Goal: Information Seeking & Learning: Check status

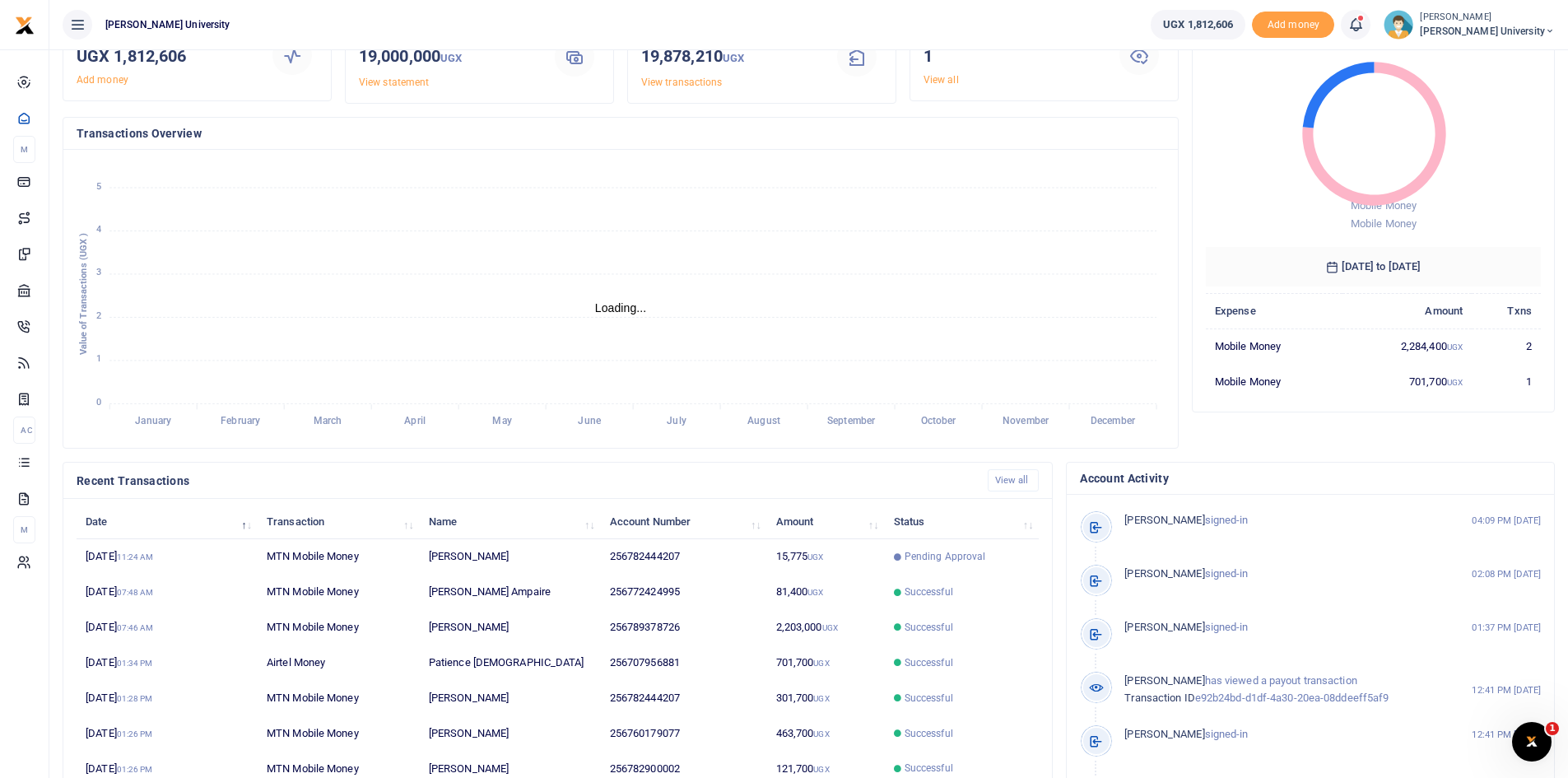
scroll to position [41, 0]
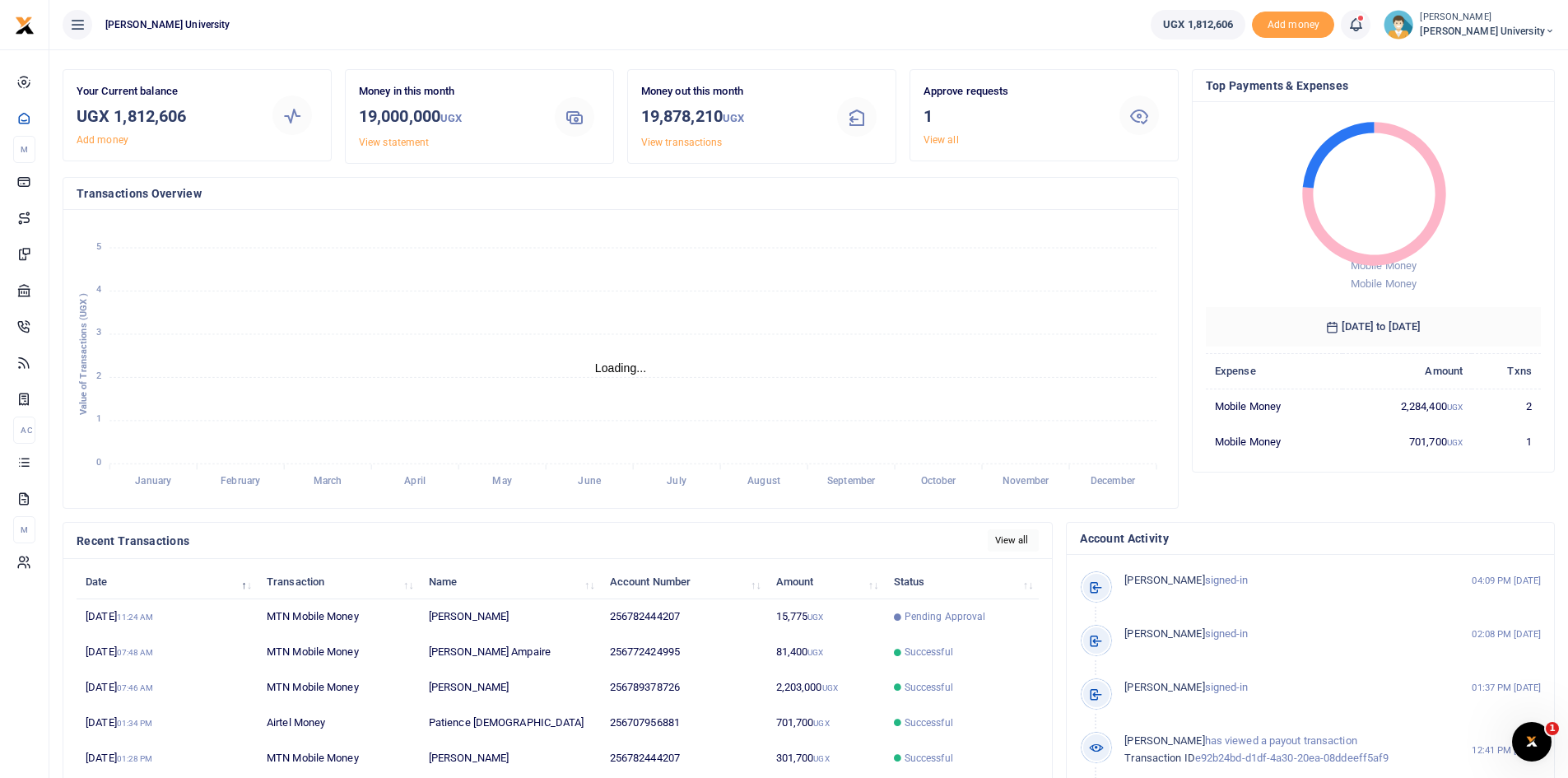
click at [1005, 539] on link "View all" at bounding box center [1014, 541] width 51 height 22
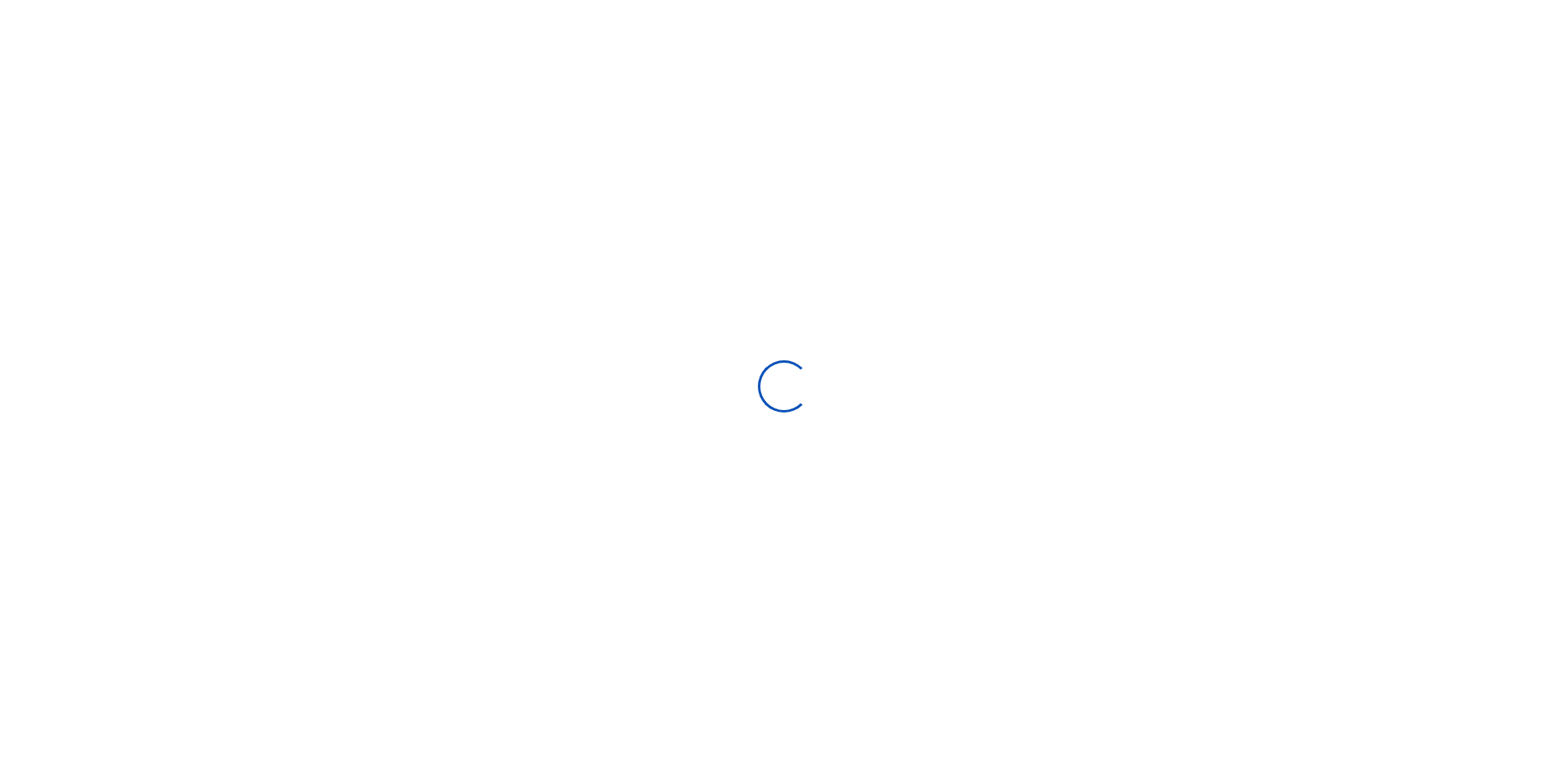
select select
type input "[DATE] - [DATE]"
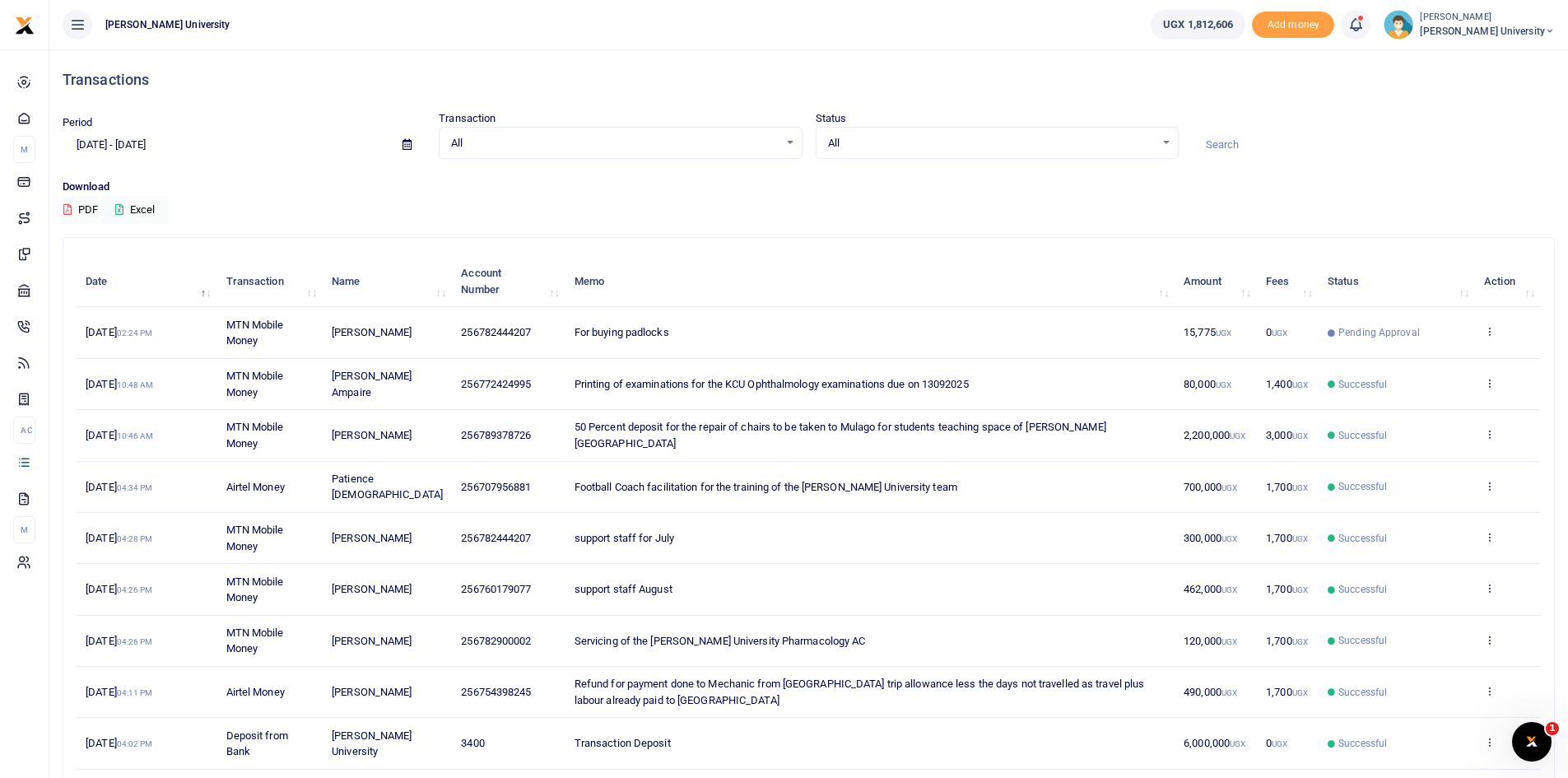
click at [962, 137] on span "All" at bounding box center [991, 143] width 327 height 16
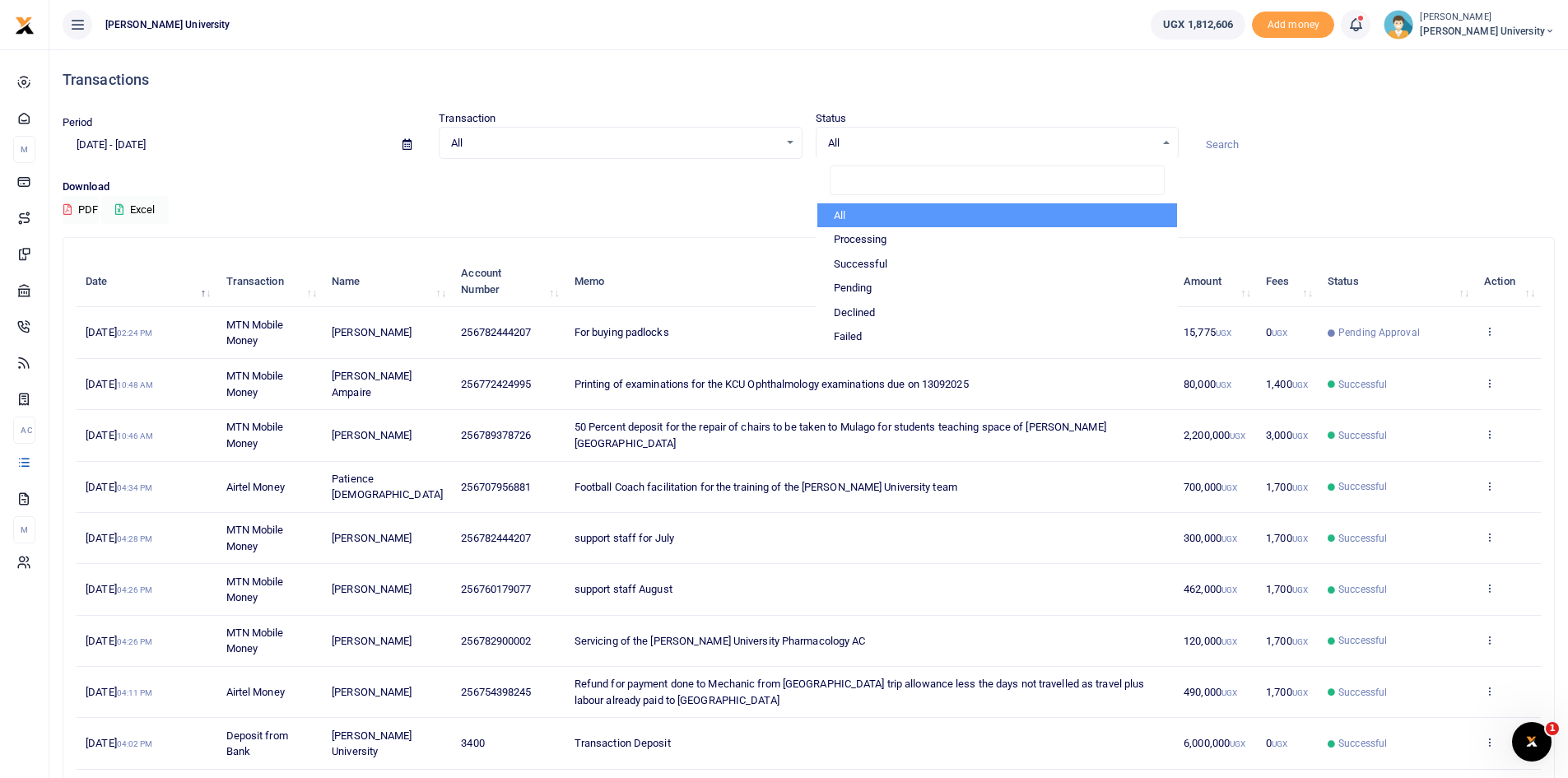
click at [1214, 148] on input at bounding box center [1372, 144] width 363 height 28
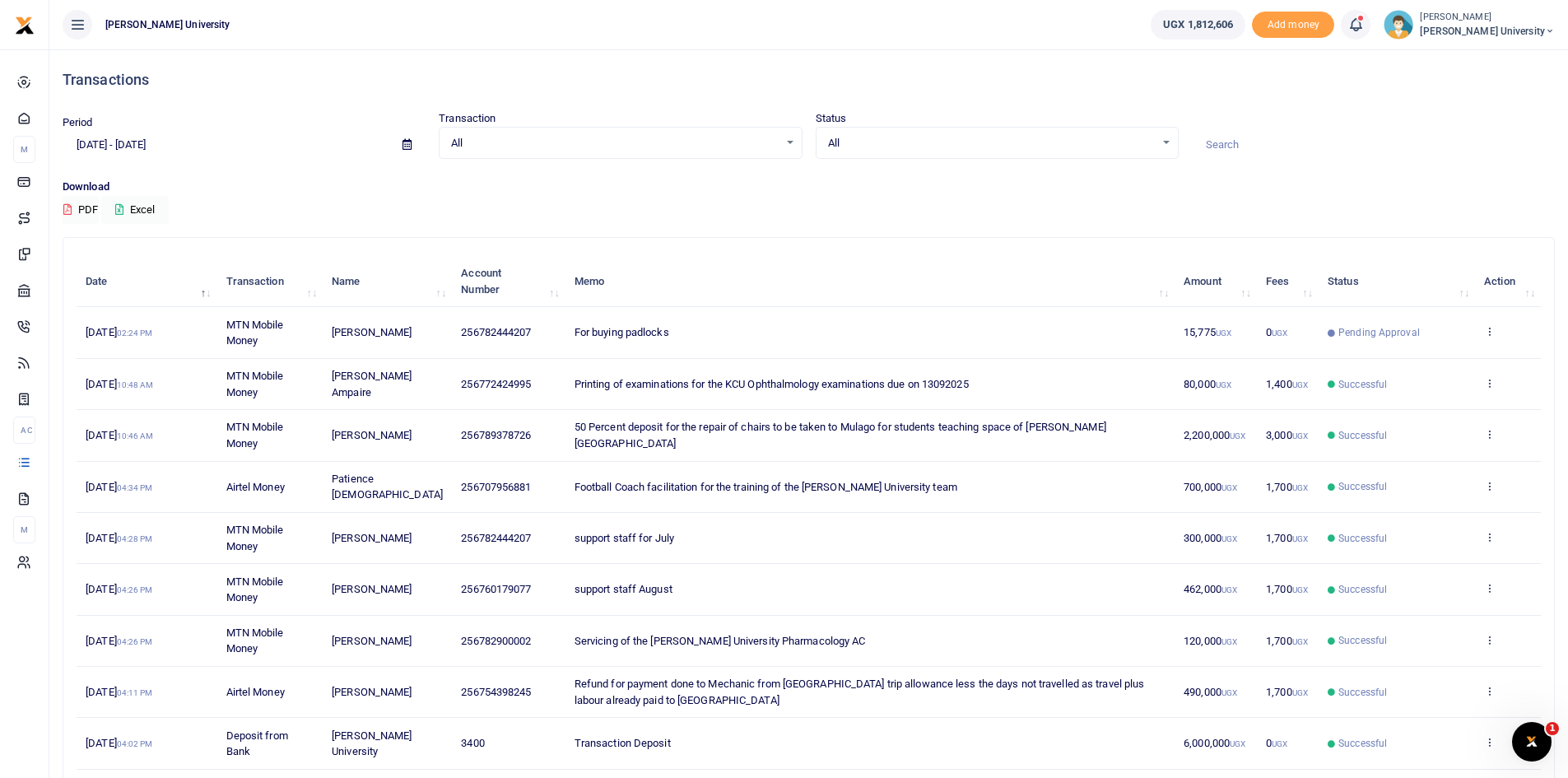
click at [1214, 148] on input at bounding box center [1372, 144] width 363 height 28
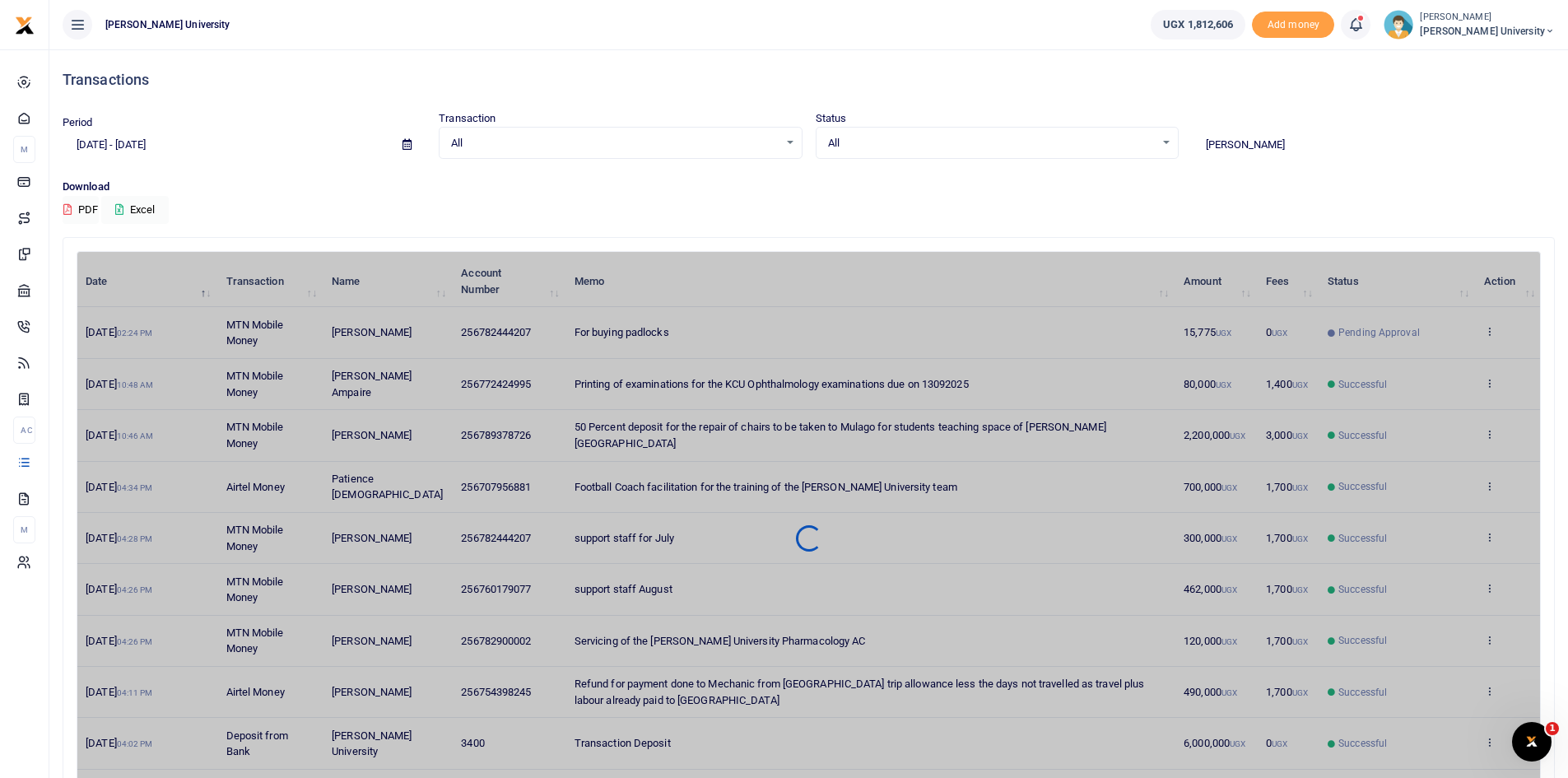
type input "[PERSON_NAME]"
